Goal: Transaction & Acquisition: Purchase product/service

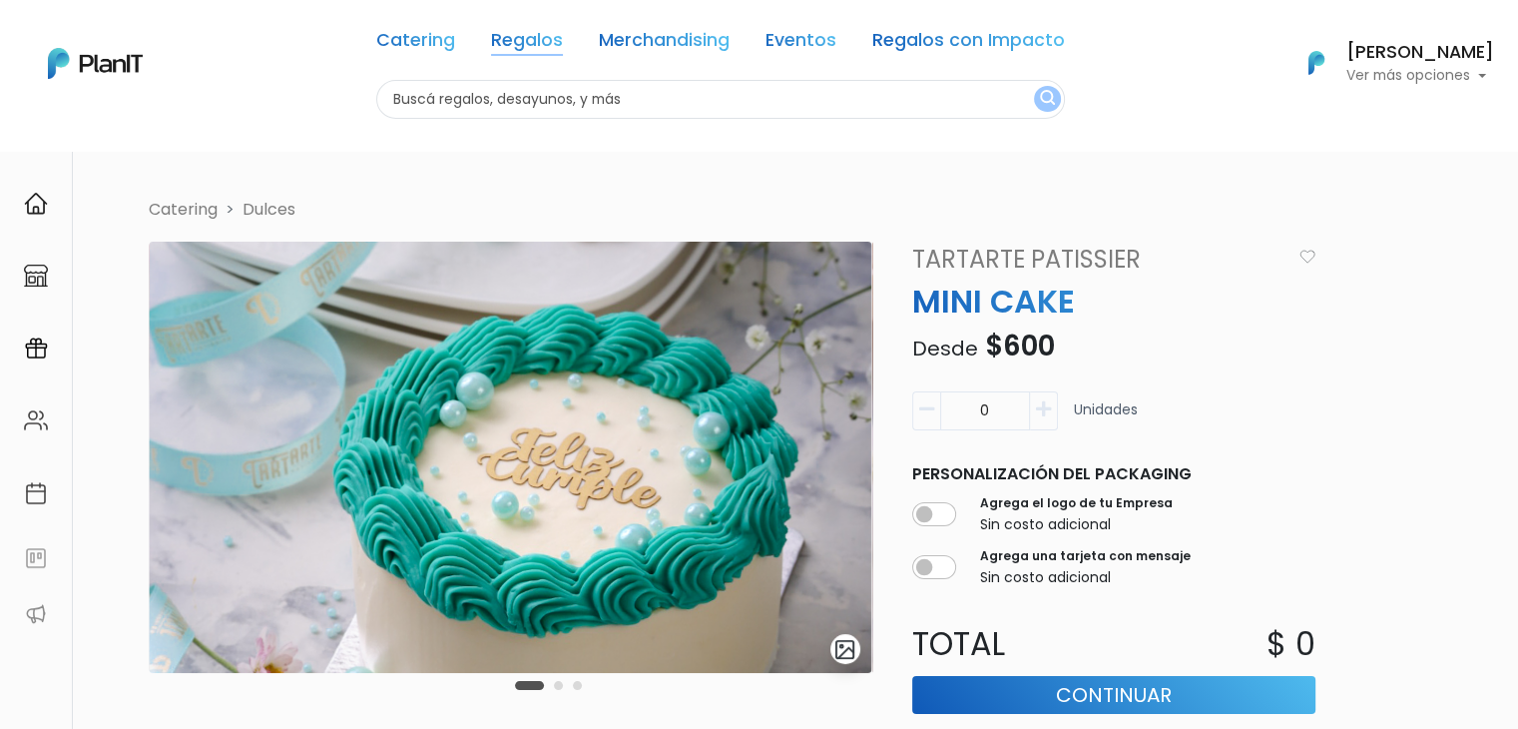
click at [517, 37] on link "Regalos" at bounding box center [527, 44] width 72 height 24
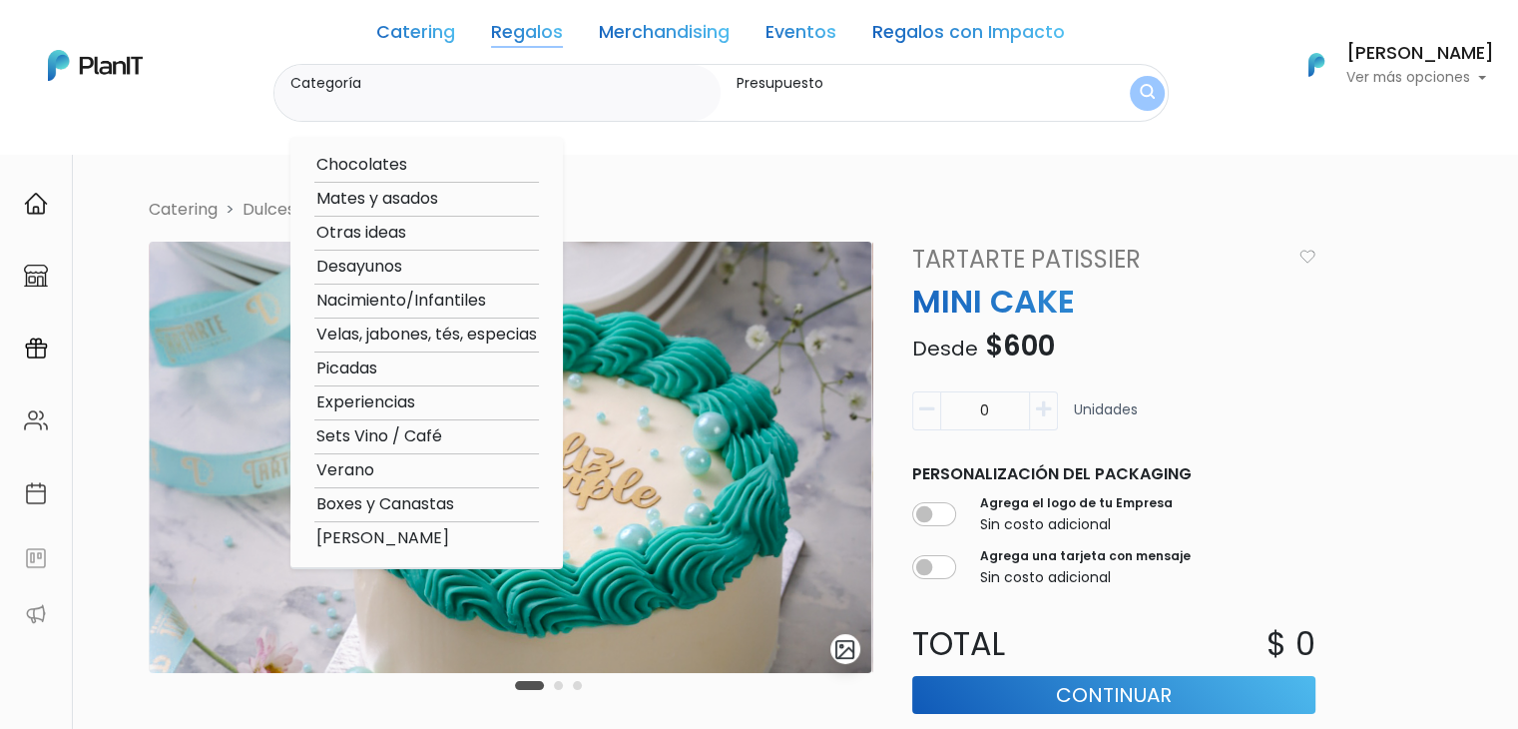
click at [517, 37] on link "Regalos" at bounding box center [527, 36] width 72 height 24
click at [411, 532] on option "[PERSON_NAME]" at bounding box center [426, 538] width 225 height 25
type input "[PERSON_NAME]"
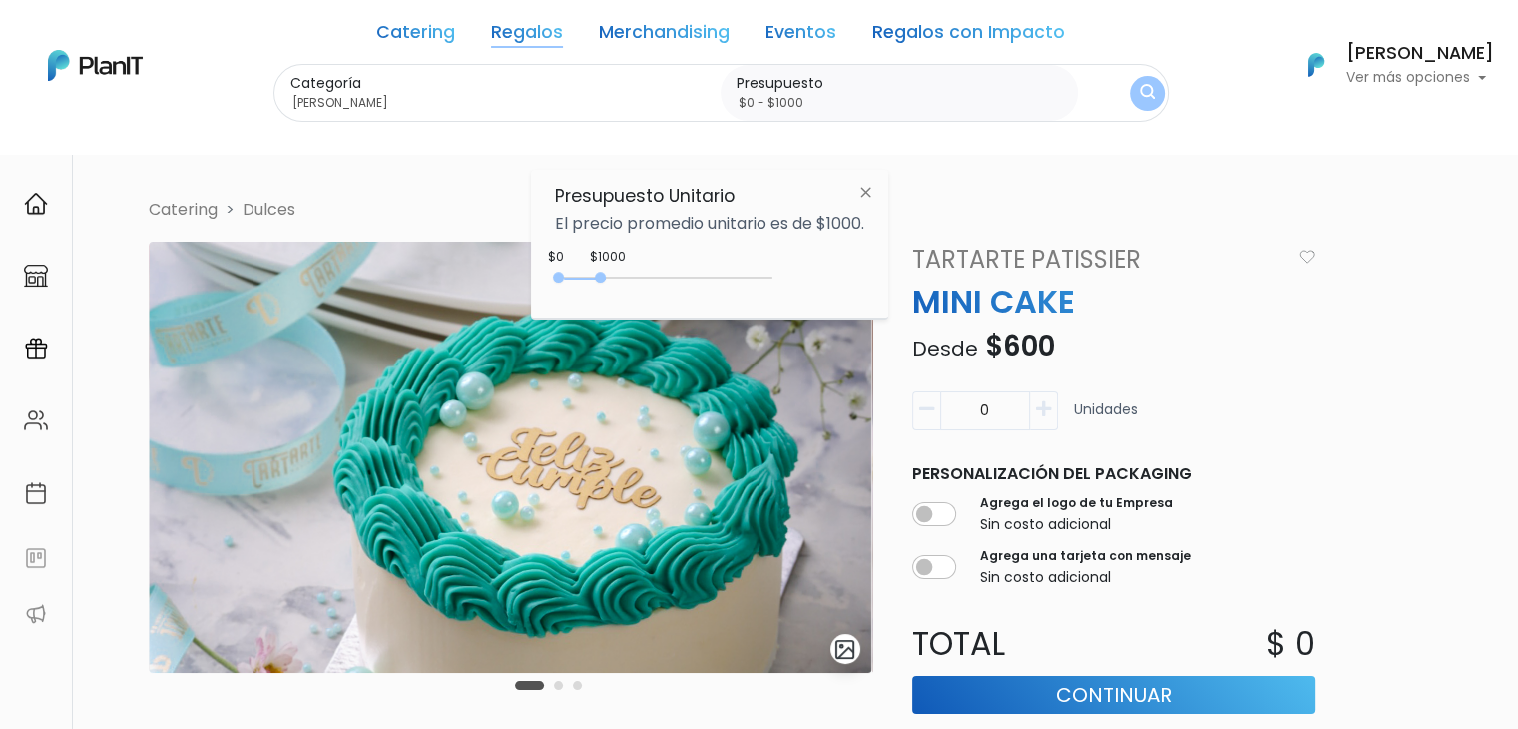
click at [496, 45] on link "Regalos" at bounding box center [527, 36] width 72 height 24
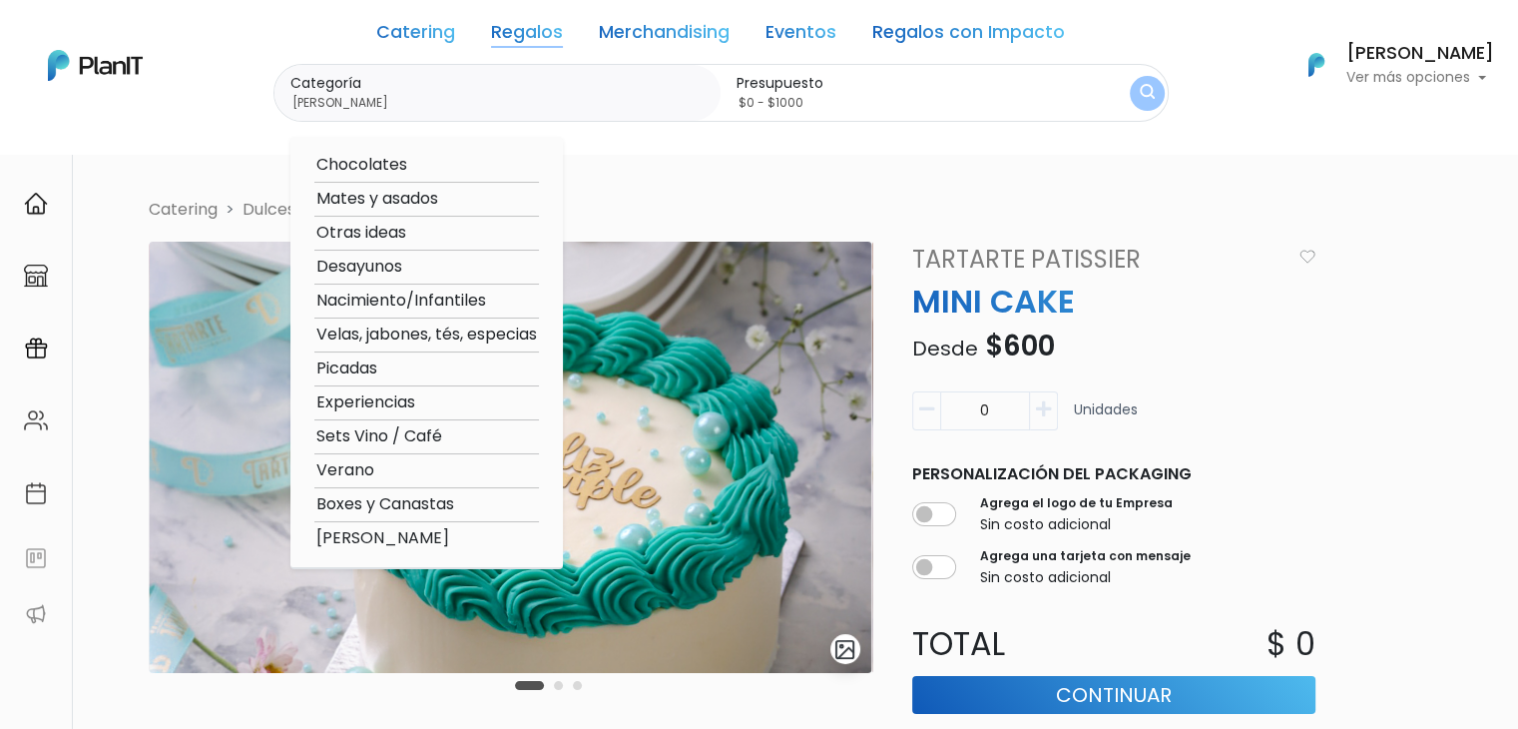
click at [401, 537] on option "[PERSON_NAME]" at bounding box center [426, 538] width 225 height 25
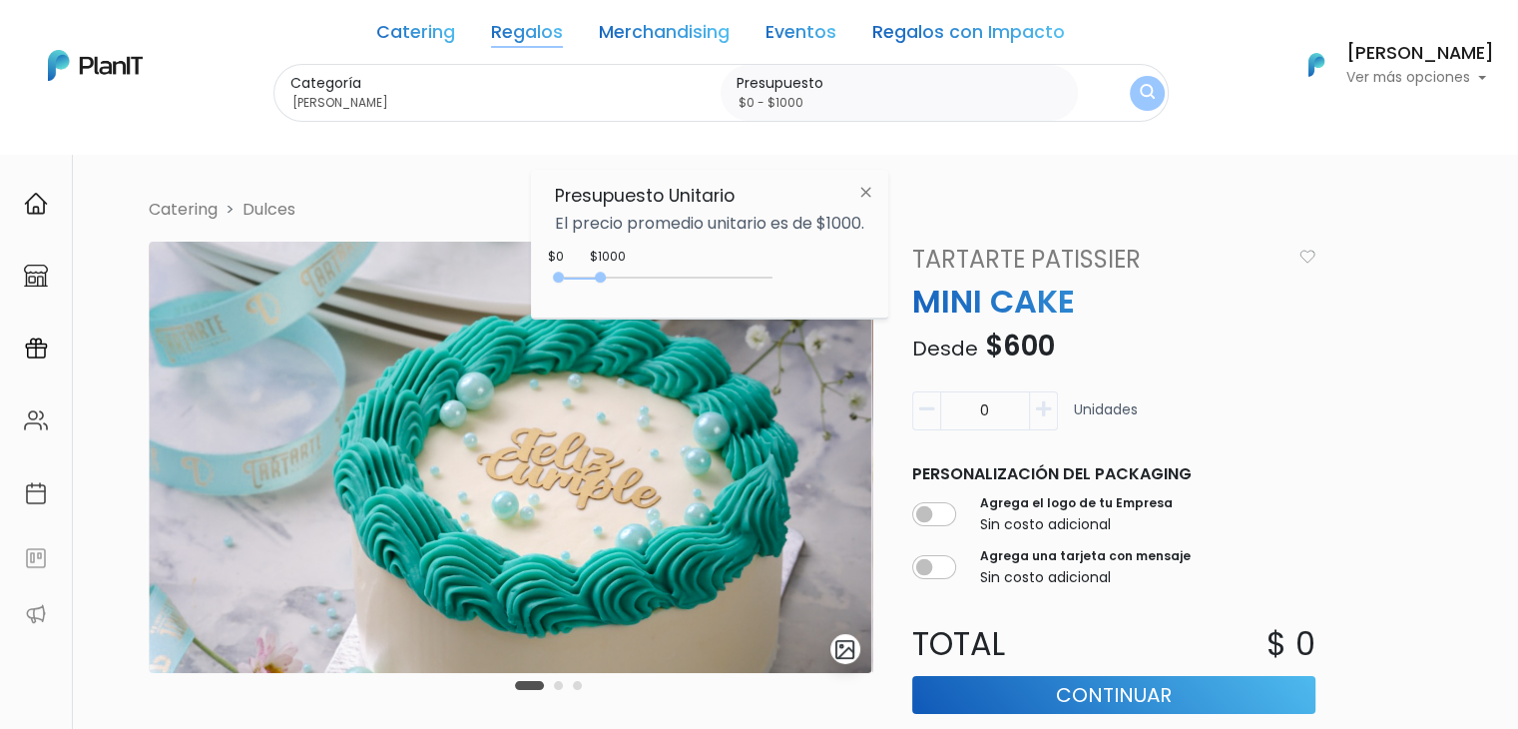
drag, startPoint x: 599, startPoint y: 268, endPoint x: 781, endPoint y: 276, distance: 182.8
click at [781, 276] on div "$1000 $0 0 : 1000 0 1000 0,1000" at bounding box center [709, 281] width 309 height 40
type input "$0 - Más de $5000"
drag, startPoint x: 595, startPoint y: 272, endPoint x: 886, endPoint y: 278, distance: 291.5
click at [886, 278] on div "Presupuesto Unitario El precio promedio unitario es de $1000. +$5000 $0 0 : 500…" at bounding box center [709, 244] width 357 height 149
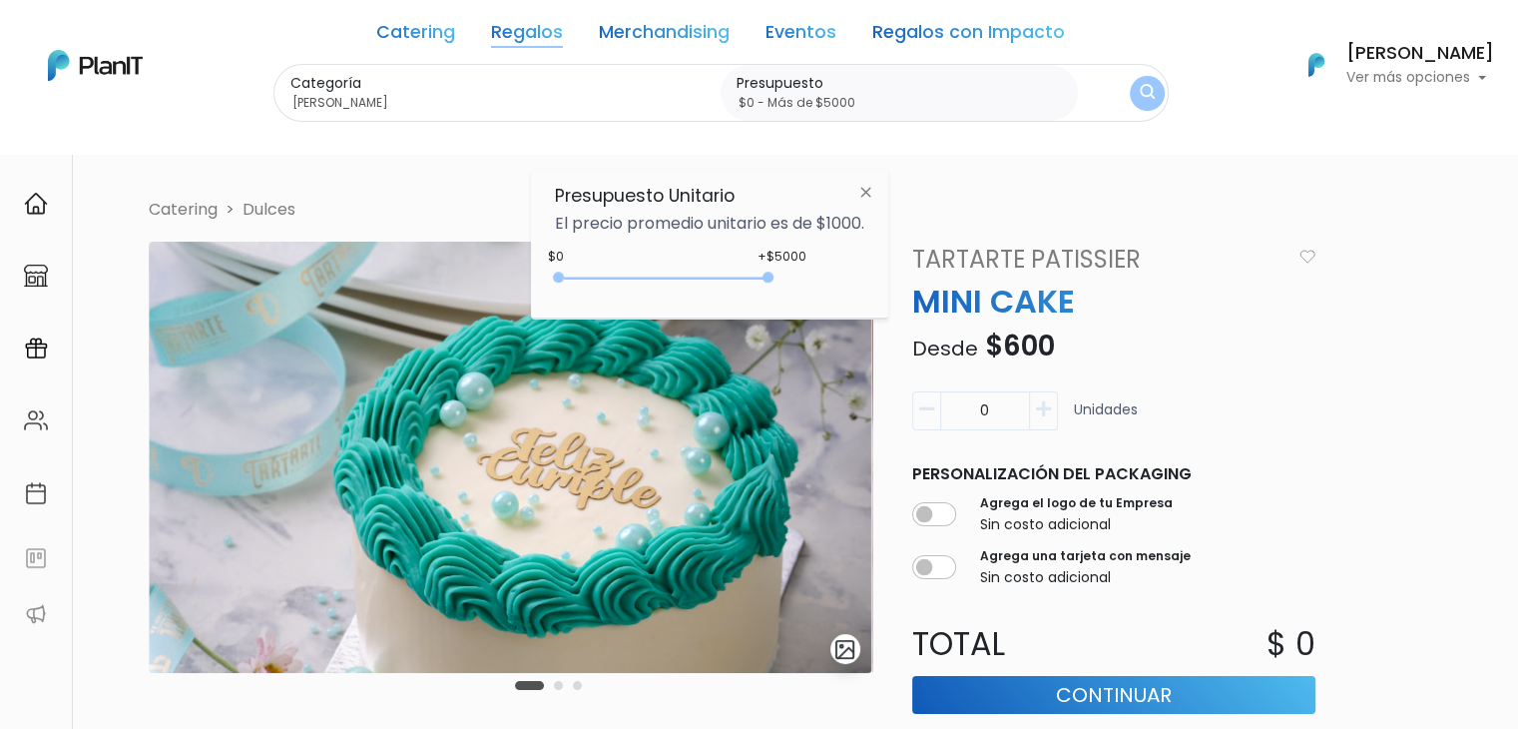
click at [1139, 81] on button "submit" at bounding box center [1147, 93] width 37 height 37
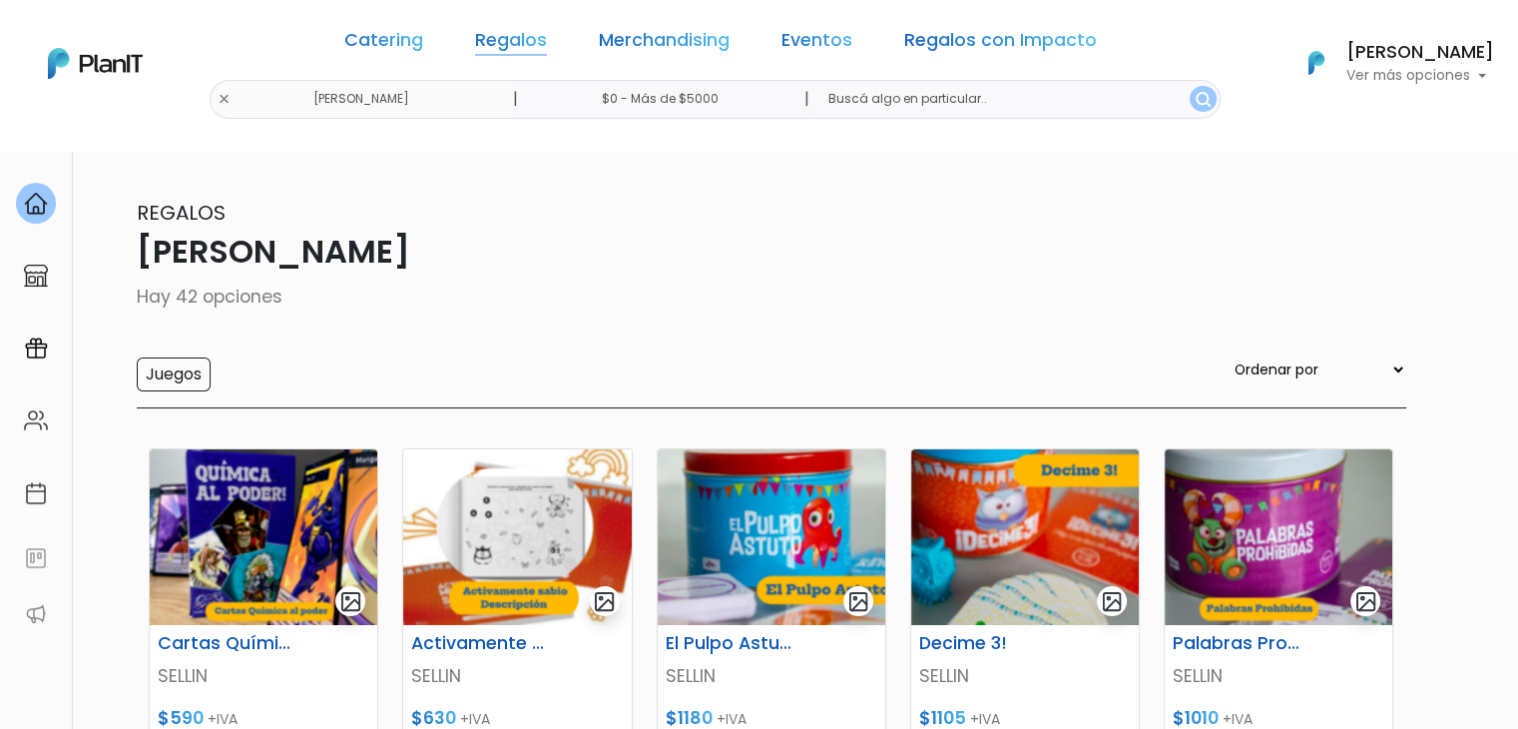
click at [524, 37] on link "Regalos" at bounding box center [511, 44] width 72 height 24
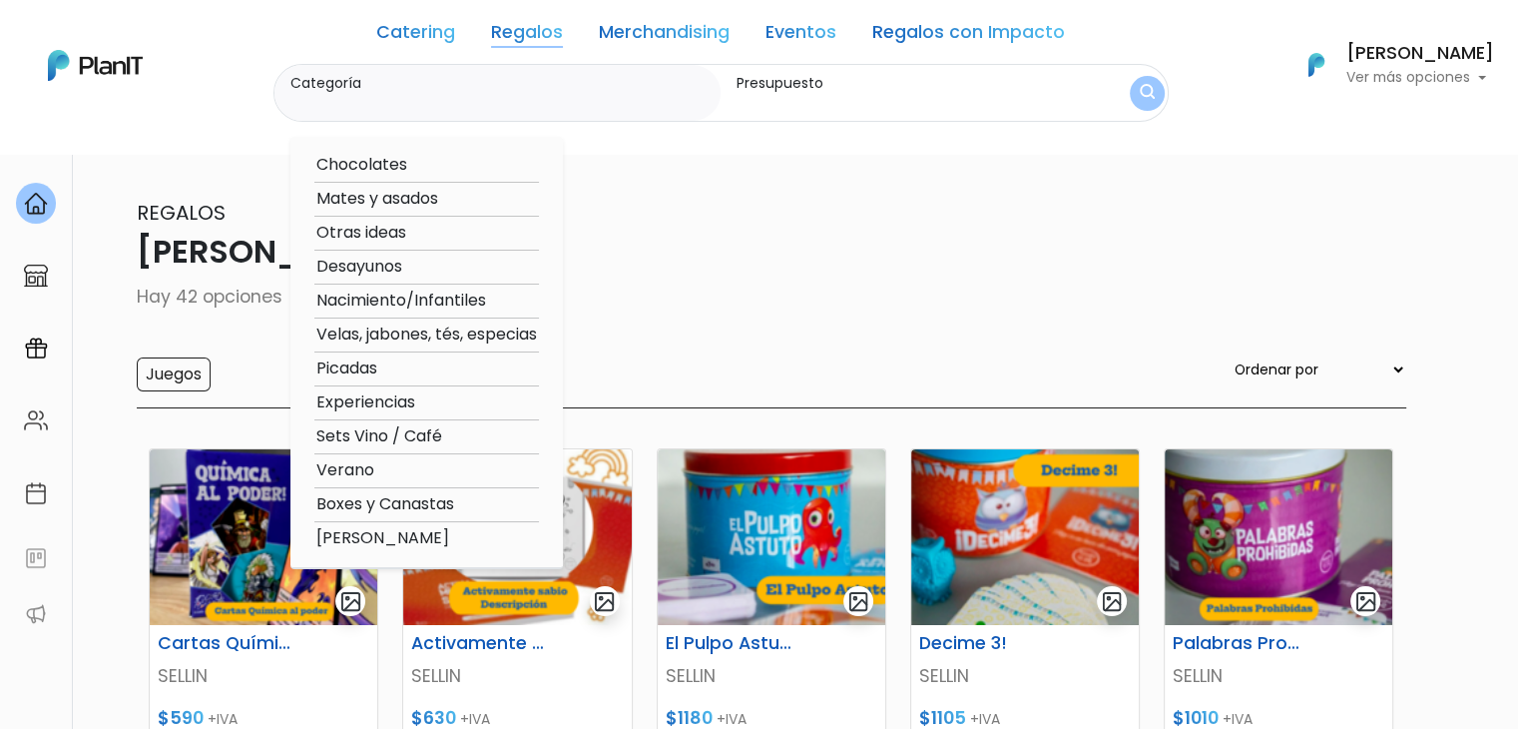
click at [467, 312] on option "Nacimiento/Infantiles" at bounding box center [426, 300] width 225 height 25
type input "Nacimiento/Infantiles"
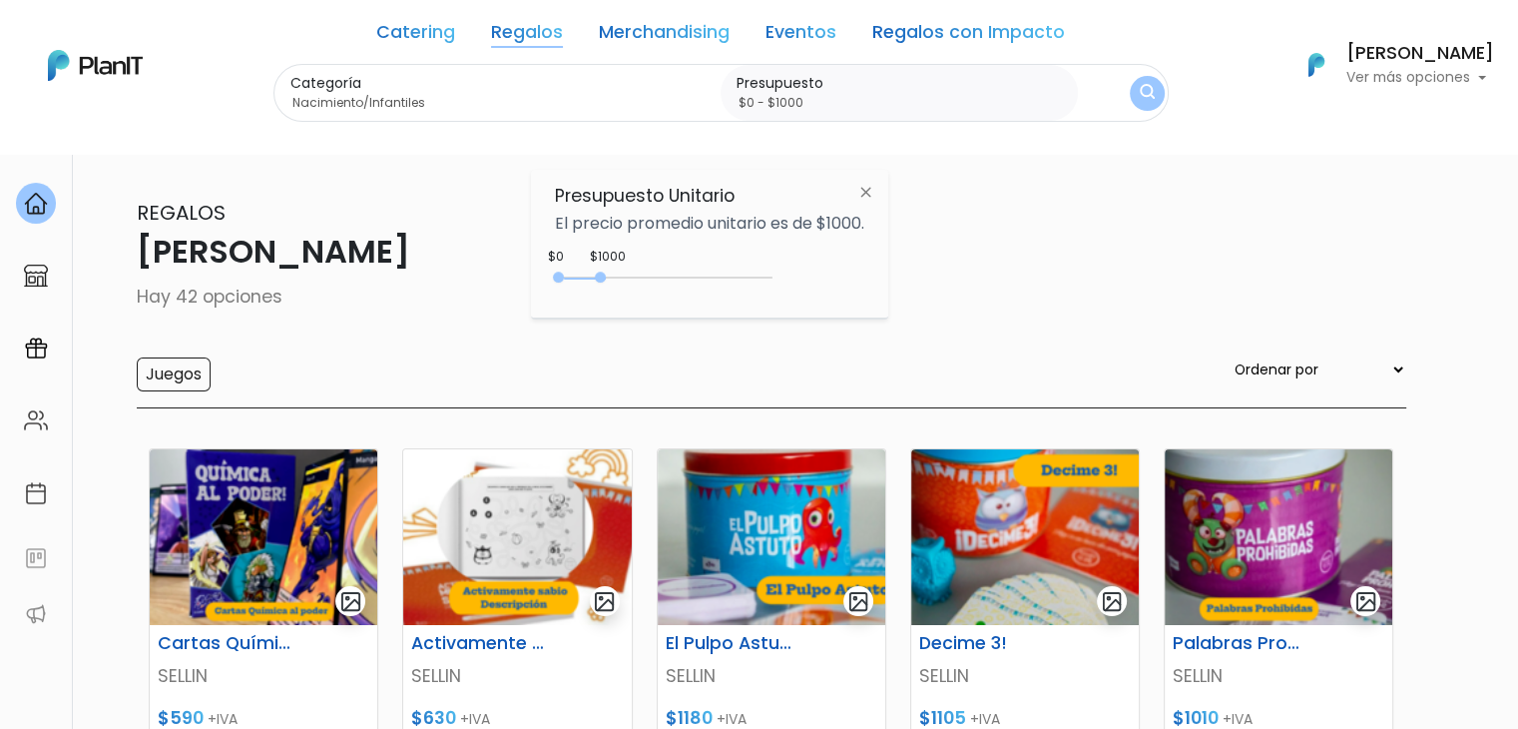
drag, startPoint x: 590, startPoint y: 265, endPoint x: 818, endPoint y: 287, distance: 229.6
click at [818, 287] on div "$1000 $0 0 : 1000 0 1000 0,1000" at bounding box center [709, 281] width 309 height 40
type input "$0 - Más de $5000"
drag, startPoint x: 600, startPoint y: 277, endPoint x: 798, endPoint y: 296, distance: 199.5
click at [798, 296] on div "+$5000 $0 0 : 5000 0 5000 0,5000" at bounding box center [709, 281] width 309 height 40
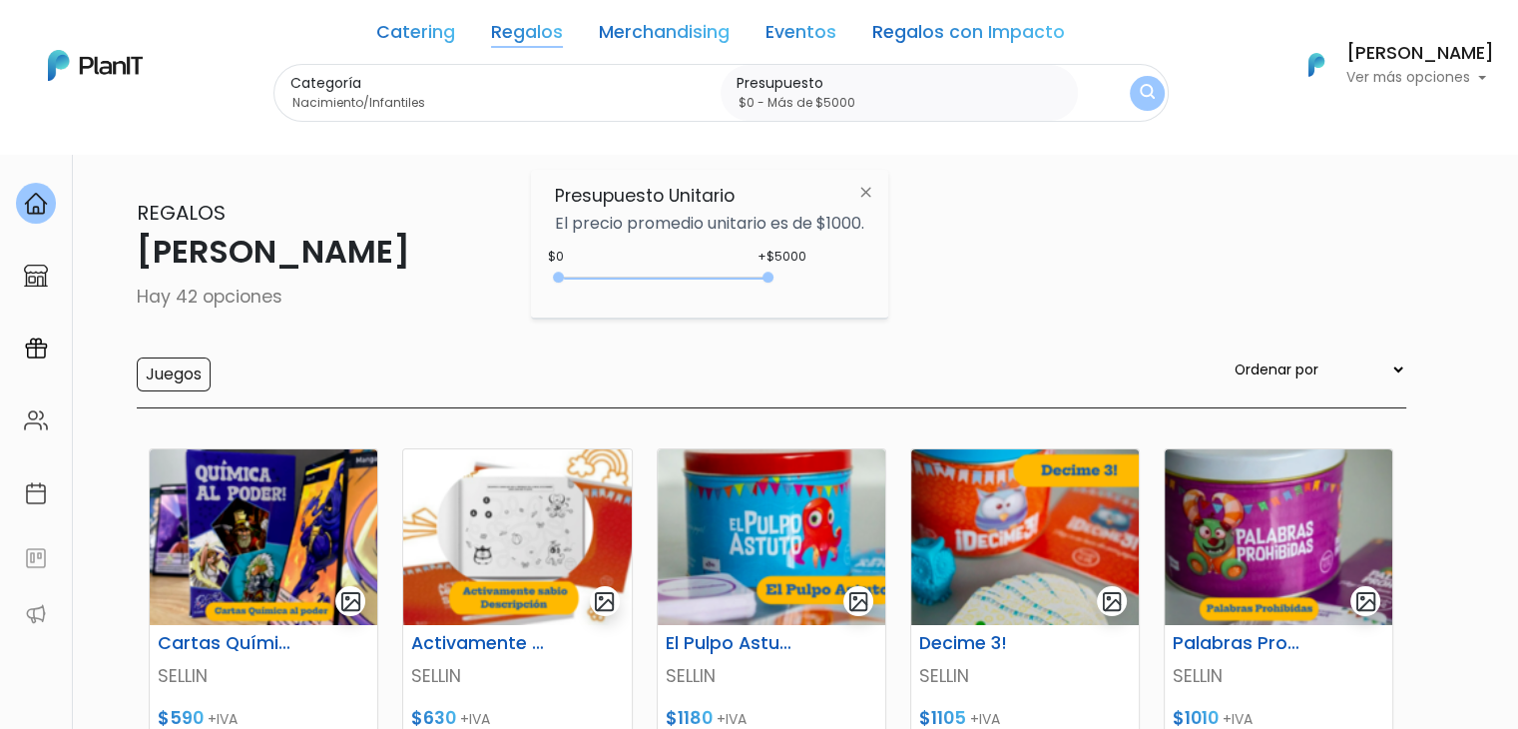
click at [1140, 87] on img "submit" at bounding box center [1147, 93] width 15 height 19
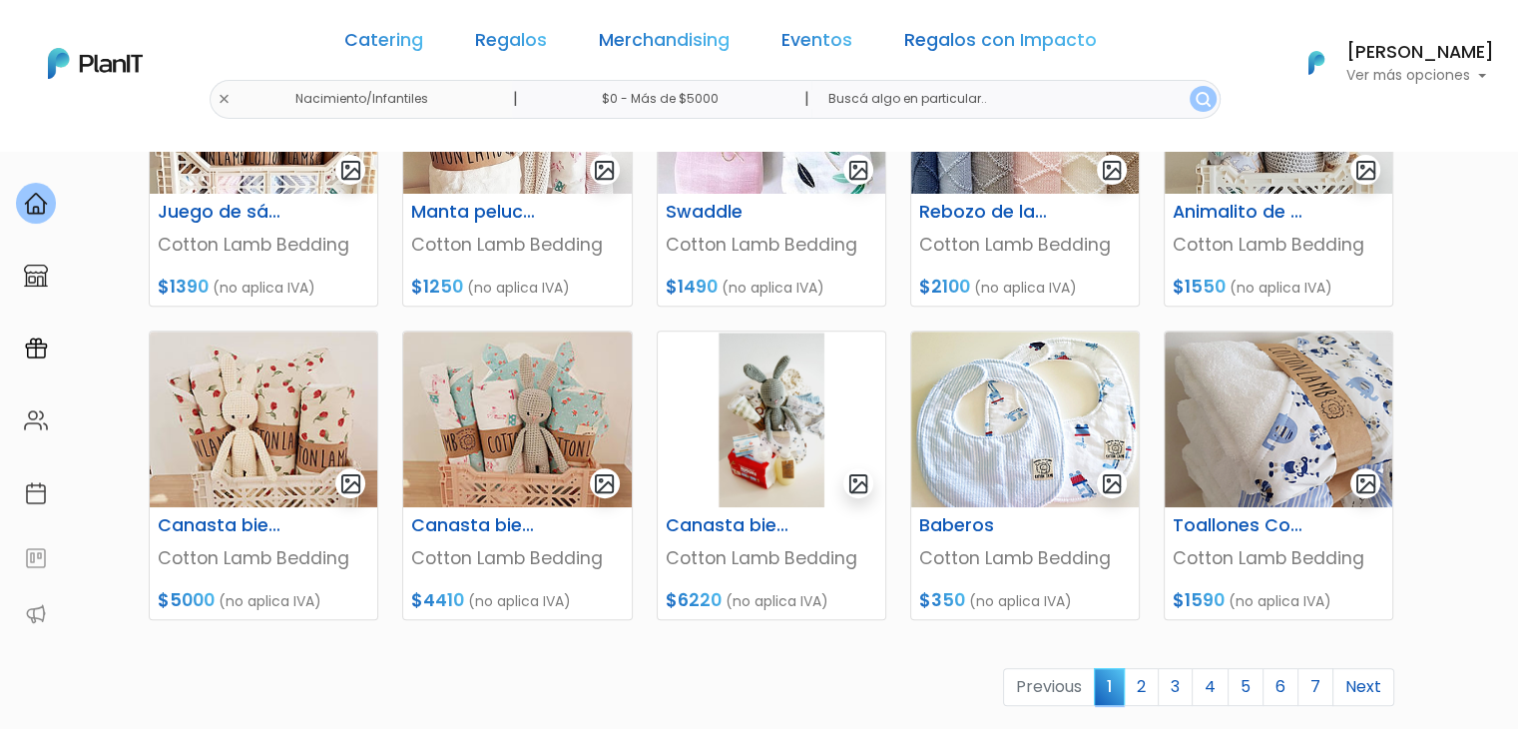
scroll to position [747, 0]
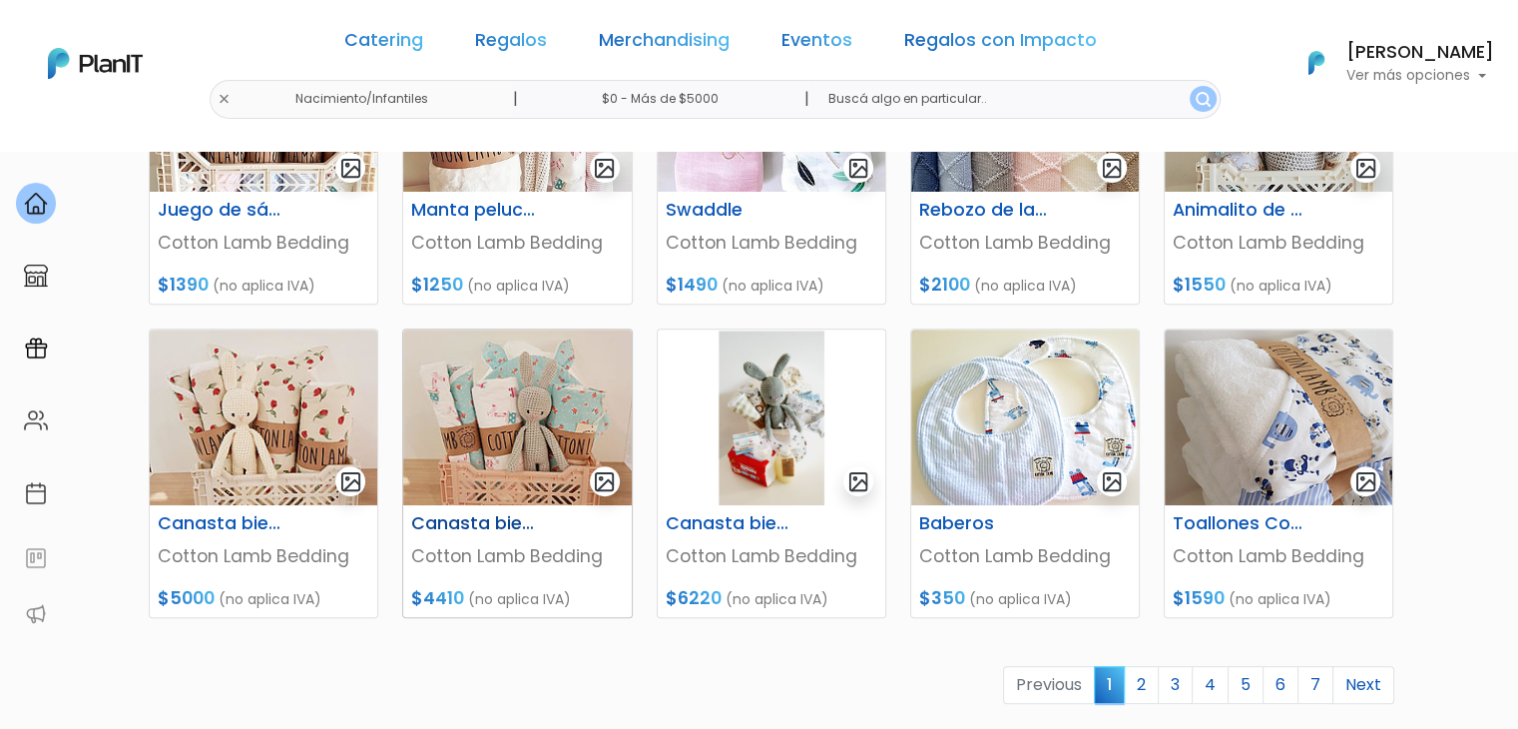
click at [491, 367] on img at bounding box center [517, 417] width 228 height 176
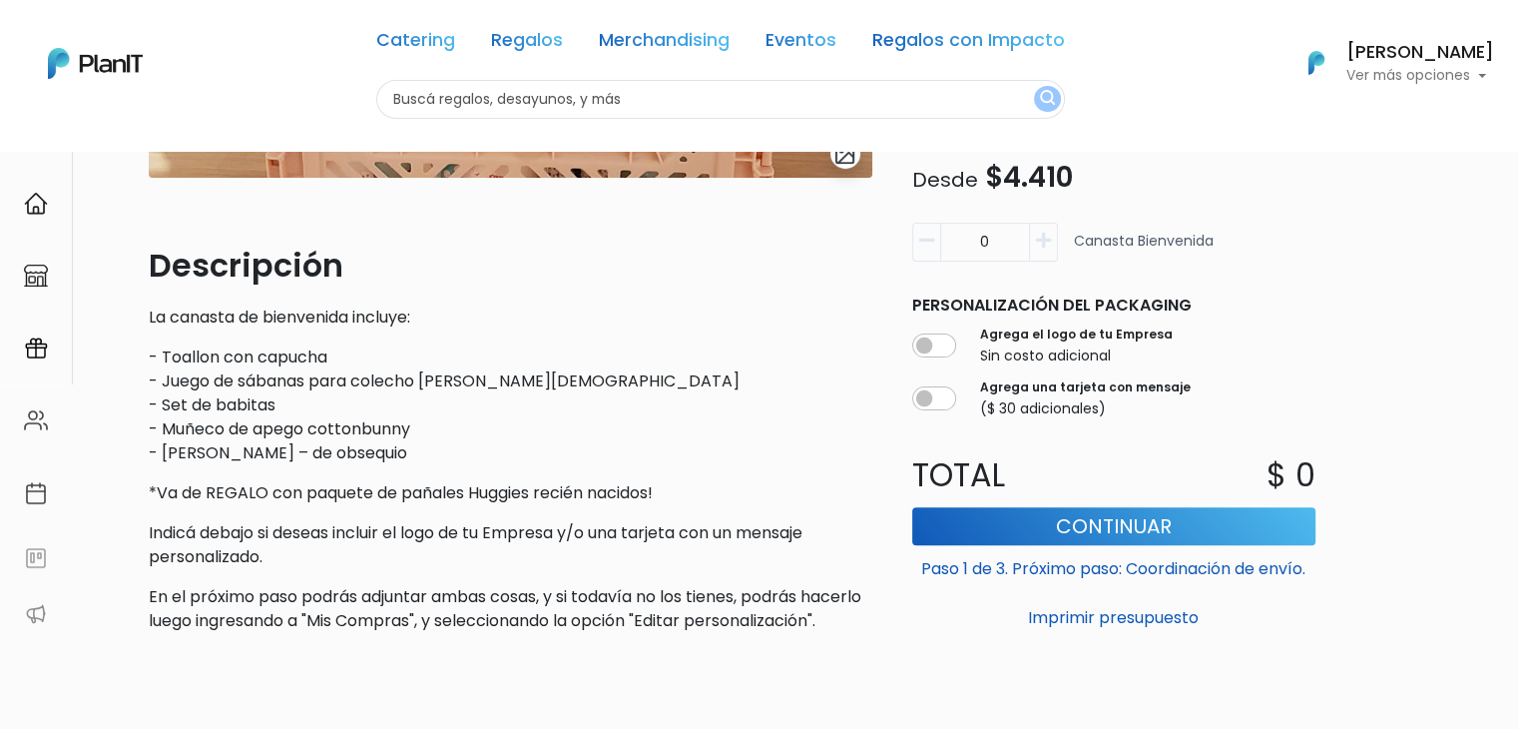
scroll to position [511, 0]
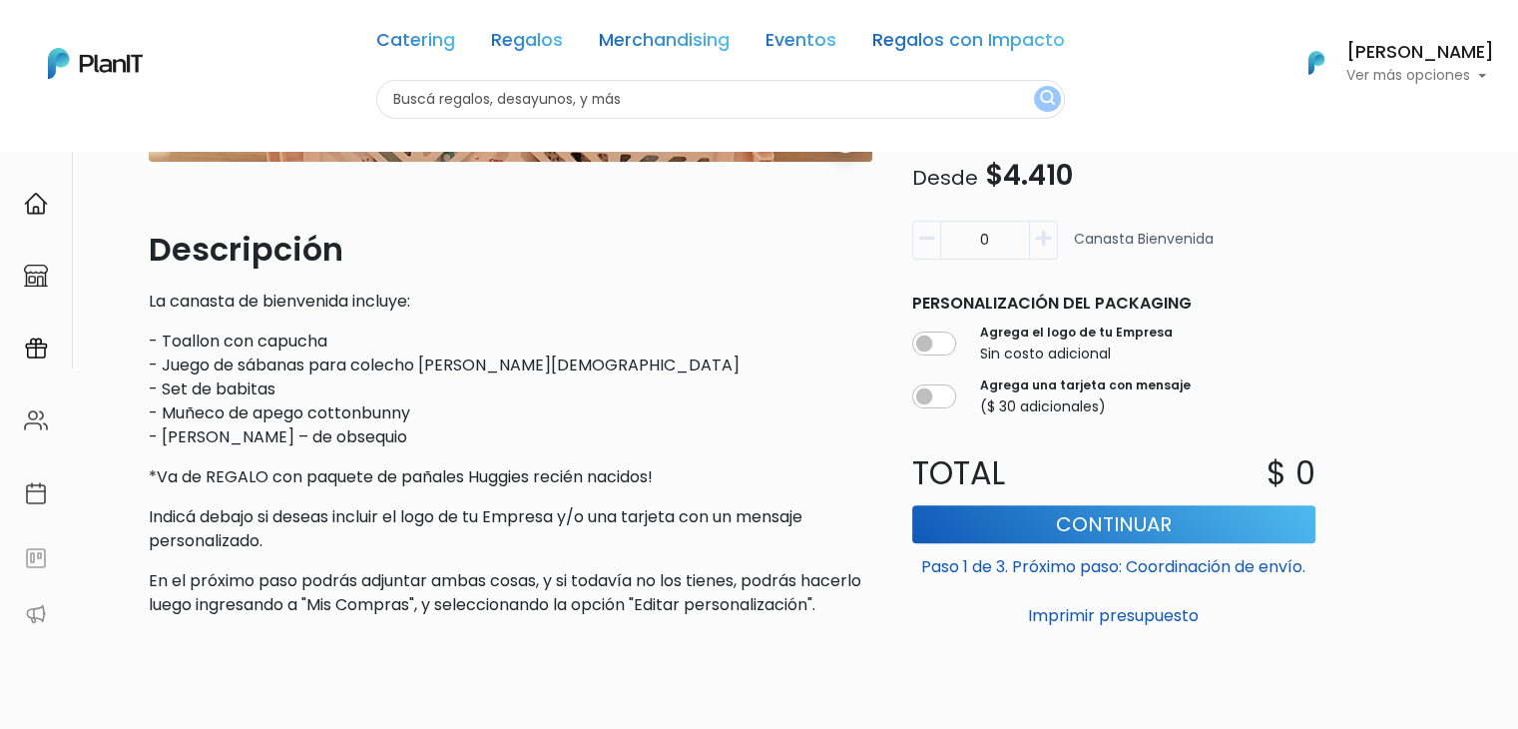
drag, startPoint x: 667, startPoint y: 474, endPoint x: 81, endPoint y: 292, distance: 613.4
click at [81, 292] on div "Volver Regalos Nacimiento/Infantiles slide 1 of 1 Descripción La canasta de bie…" at bounding box center [759, 244] width 1518 height 1210
copy div "La canasta de bienvenida incluye: - Toallon con capucha - Juego de sábanas para…"
